Goal: Check status

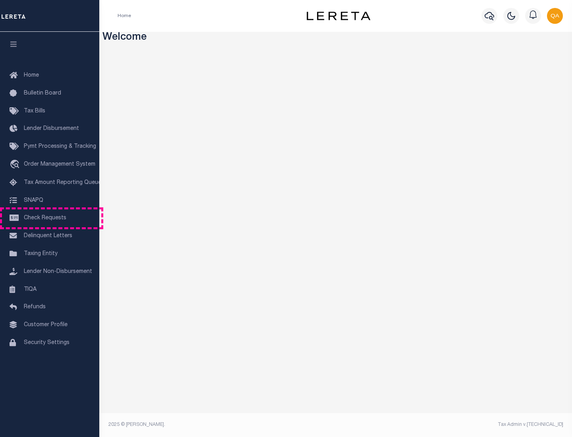
click at [50, 218] on span "Check Requests" at bounding box center [45, 218] width 43 height 6
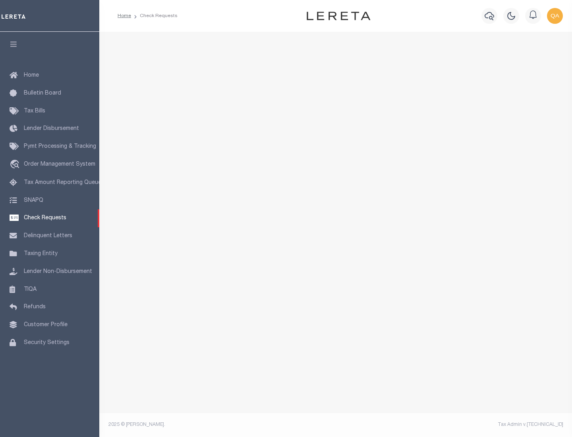
select select "50"
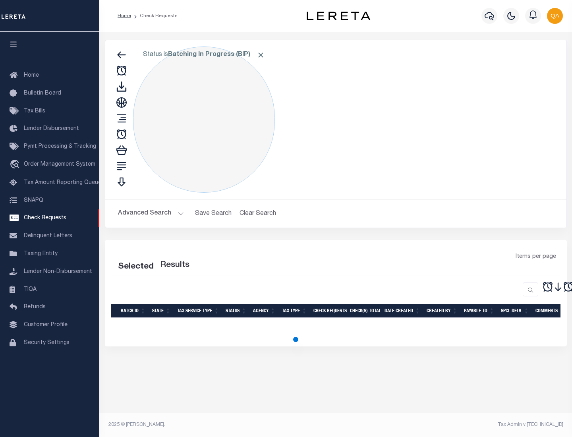
select select "50"
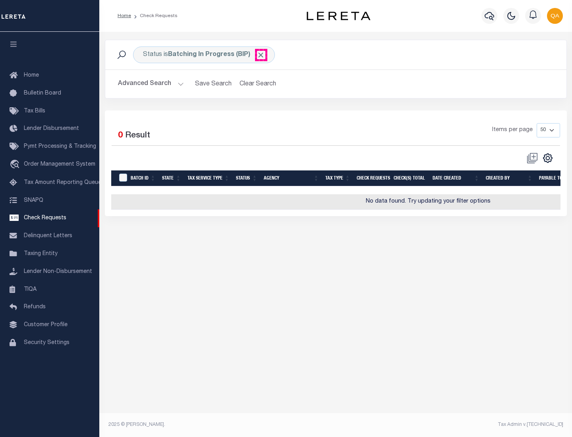
click at [261, 55] on span "Click to Remove" at bounding box center [261, 55] width 8 height 8
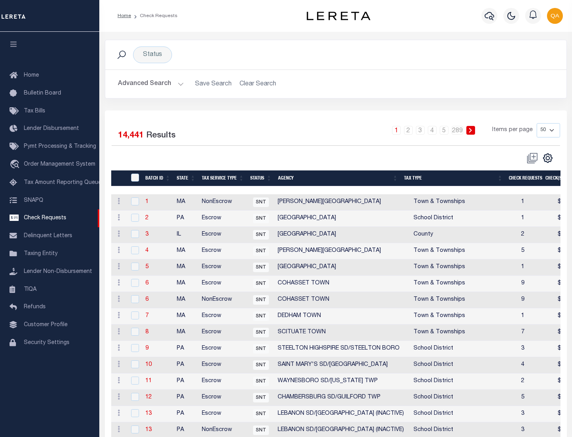
scroll to position [383, 0]
